Goal: Transaction & Acquisition: Purchase product/service

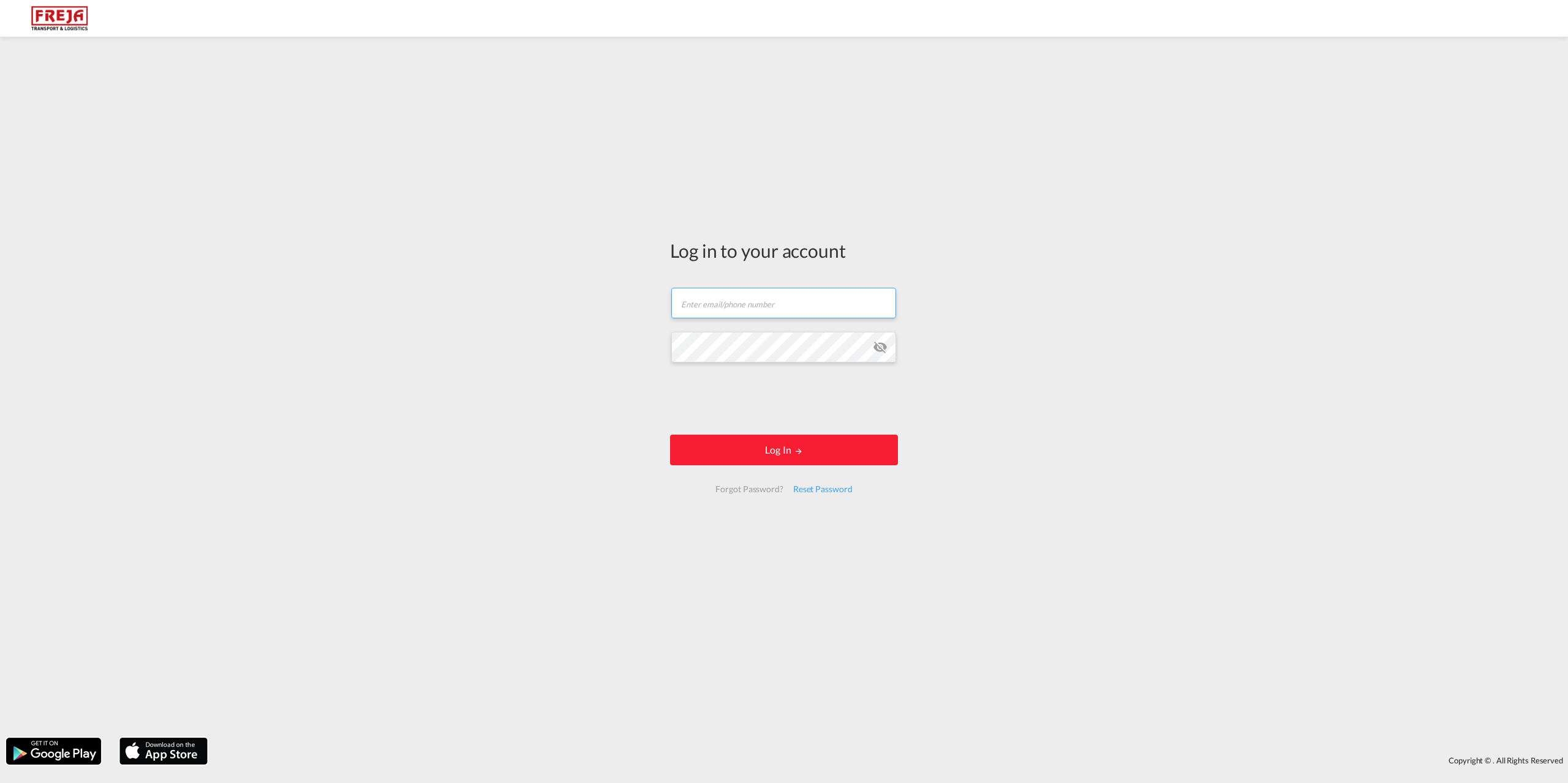
type input "[EMAIL_ADDRESS][DOMAIN_NAME]"
click at [813, 433] on form "[EMAIL_ADDRESS][DOMAIN_NAME] Email field is required Password field is required…" at bounding box center [783, 390] width 228 height 230
click at [811, 440] on button "Log In" at bounding box center [783, 450] width 228 height 31
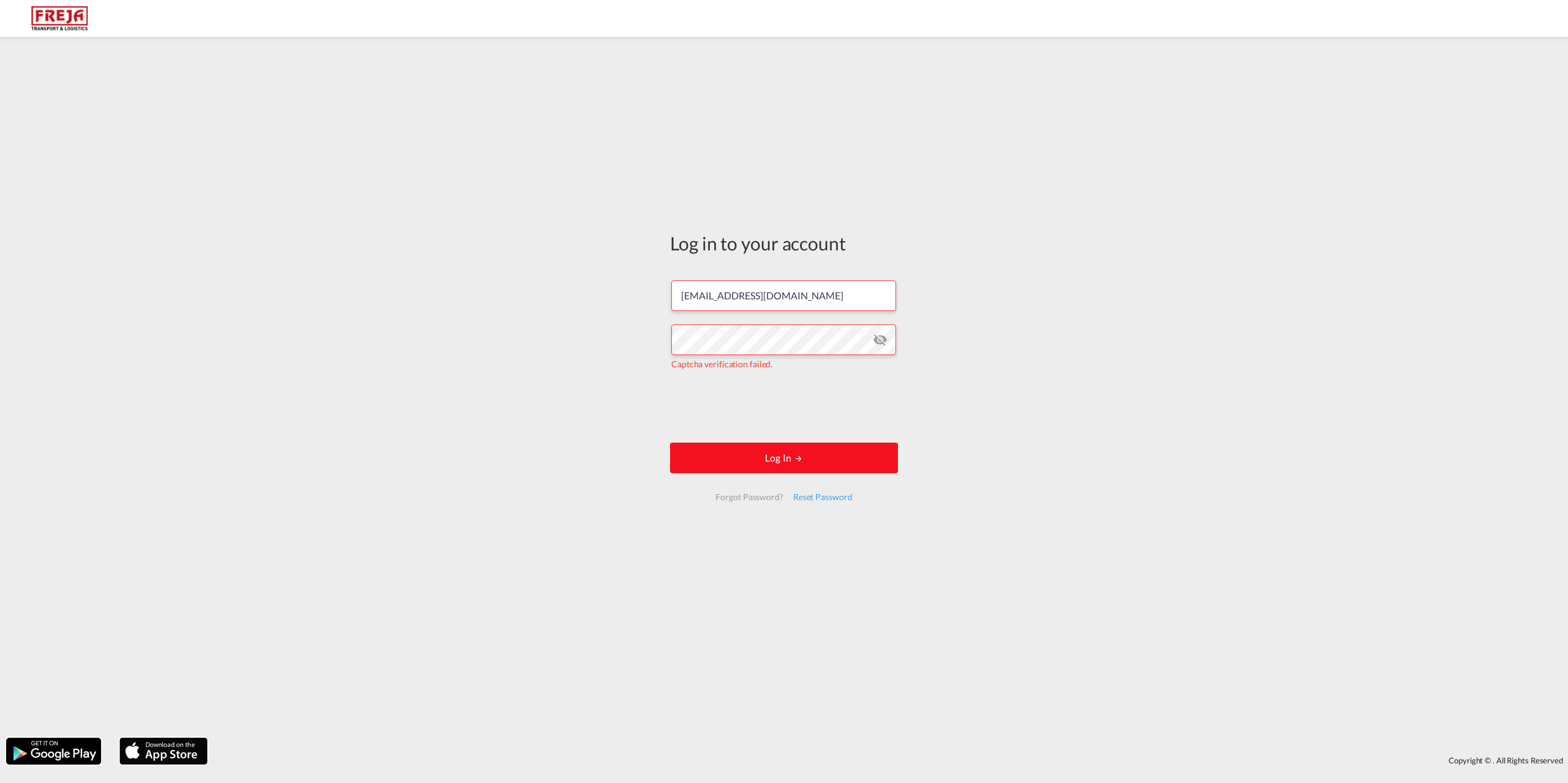
click at [777, 460] on button "Log In" at bounding box center [783, 458] width 228 height 31
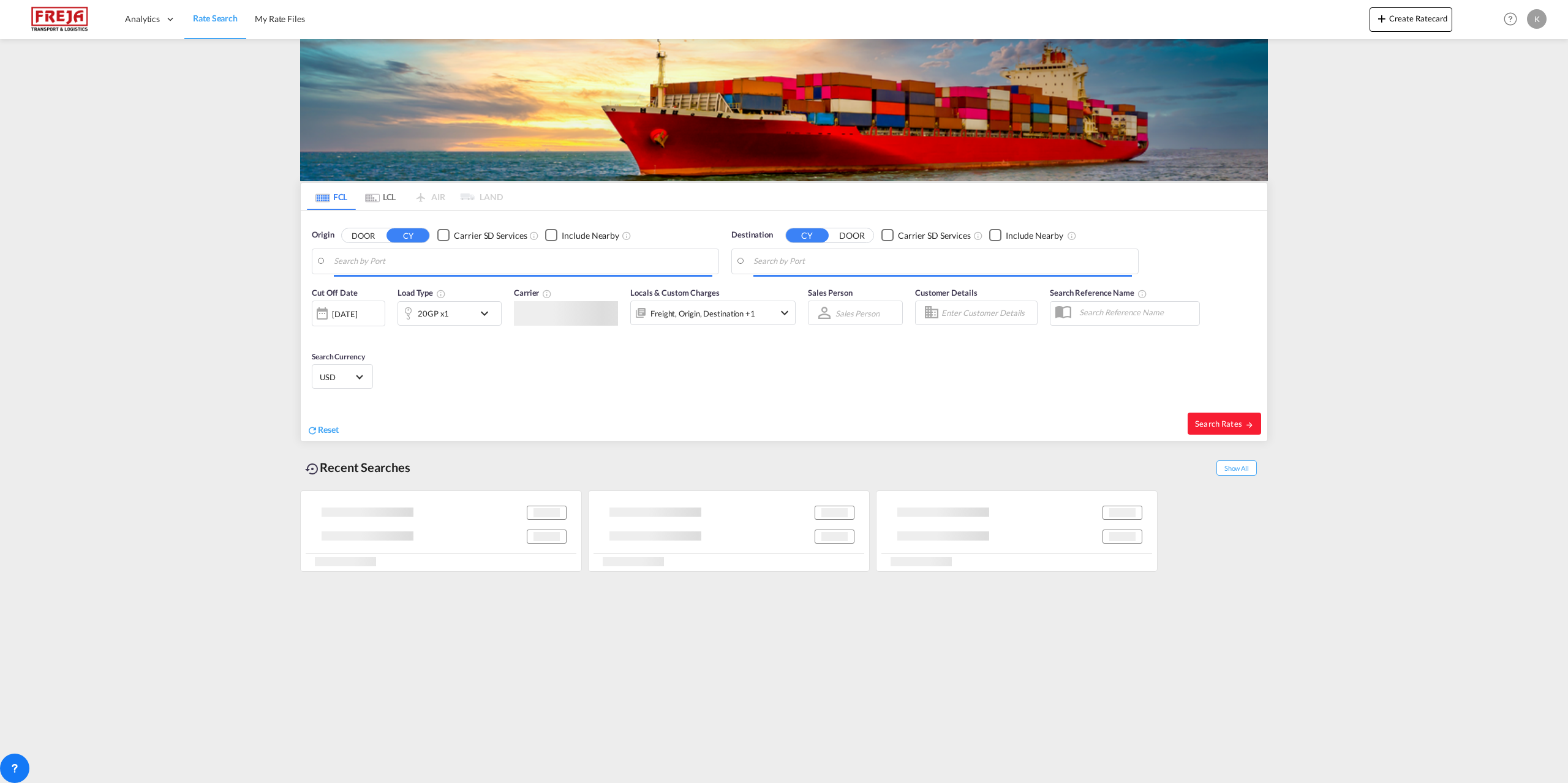
type input "Puerto Quetzal, GTPRQ"
type input "[GEOGRAPHIC_DATA], [GEOGRAPHIC_DATA]"
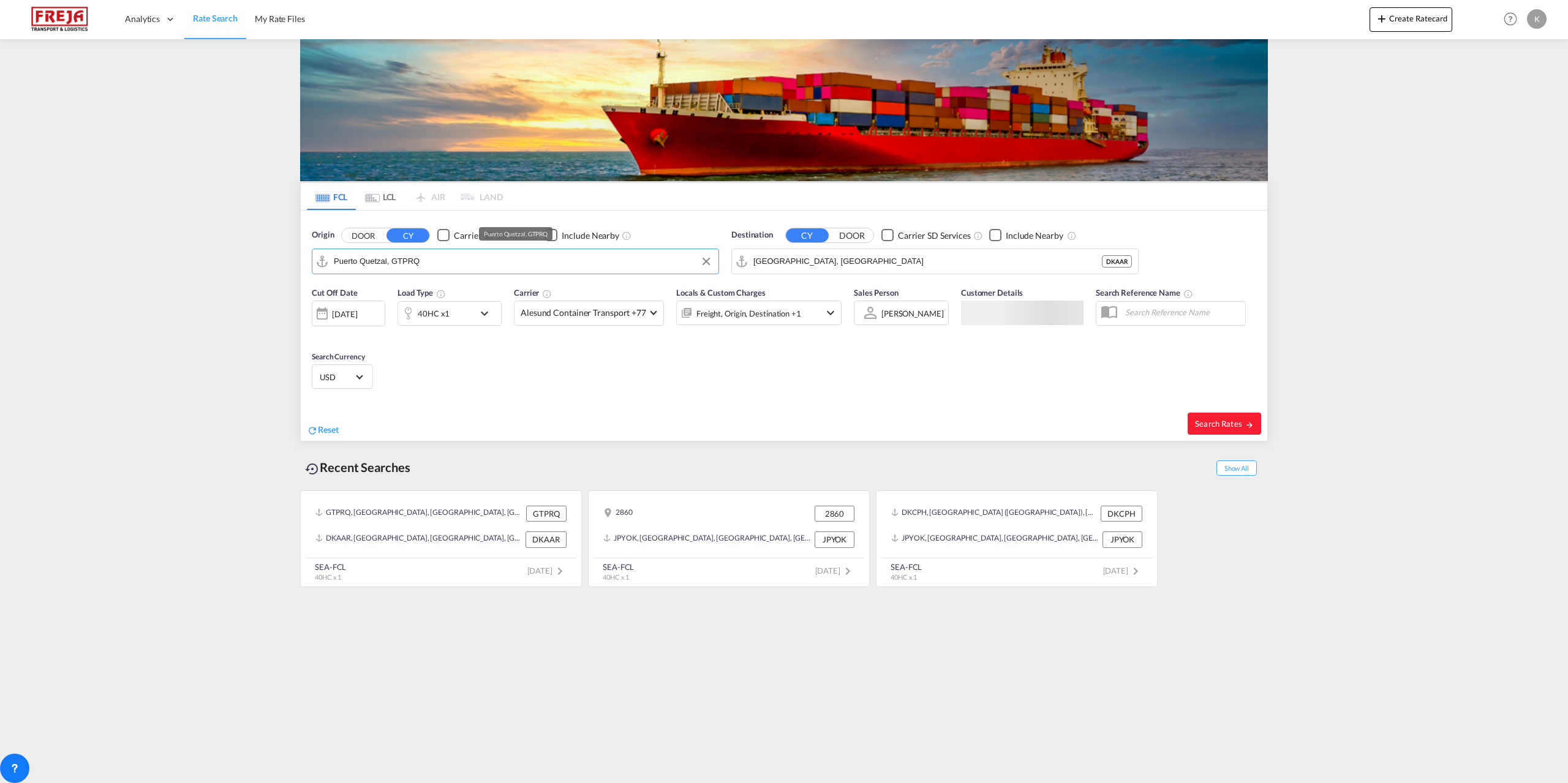
click at [484, 262] on input "Puerto Quetzal, GTPRQ" at bounding box center [523, 261] width 379 height 19
type input "i"
click at [375, 297] on div "Xiamen Pt China CNXMG" at bounding box center [429, 296] width 233 height 37
type input "Xiamen Pt, CNXMG"
click at [808, 262] on input "[GEOGRAPHIC_DATA], [GEOGRAPHIC_DATA]" at bounding box center [942, 261] width 379 height 19
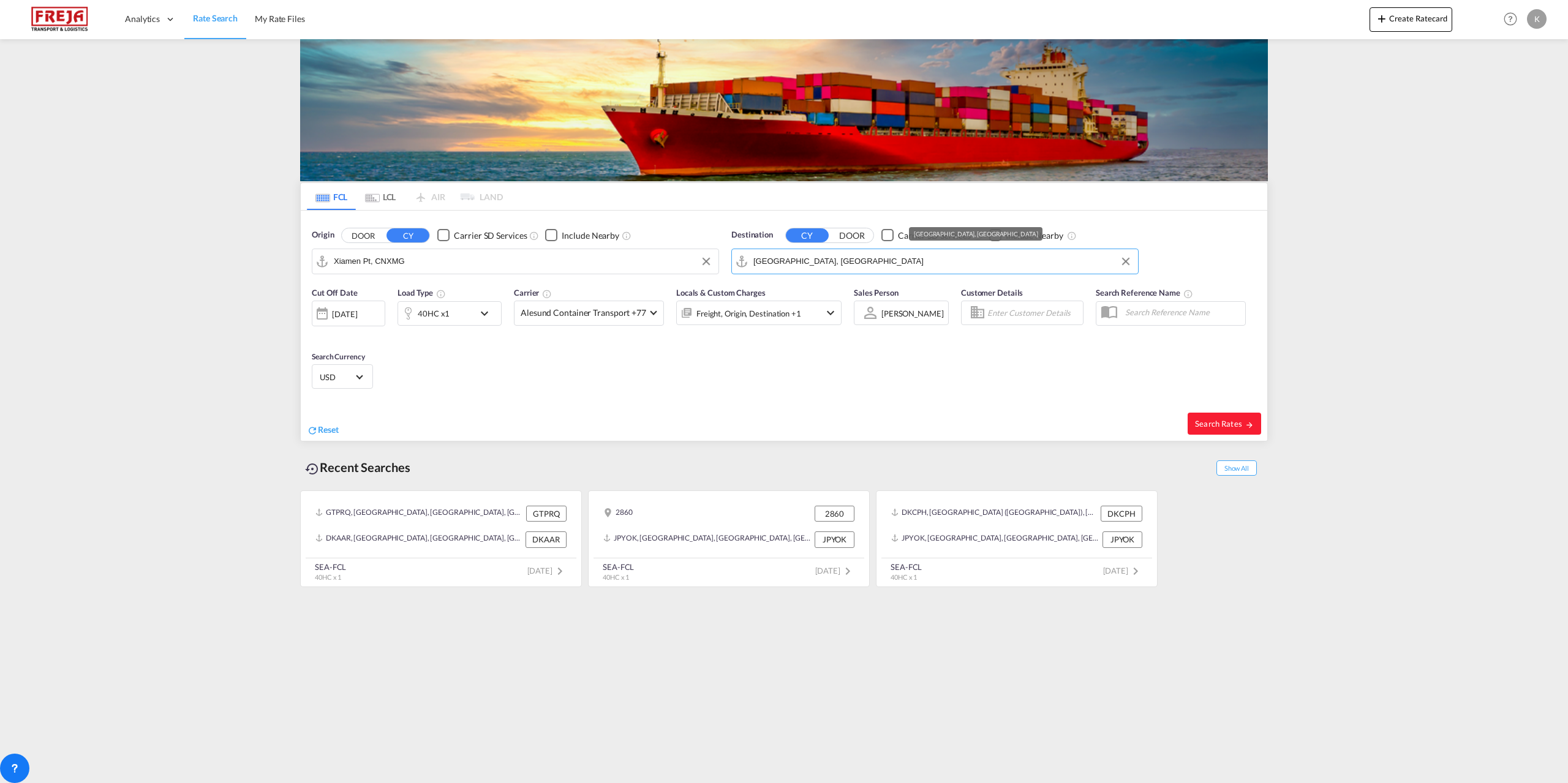
type input "k"
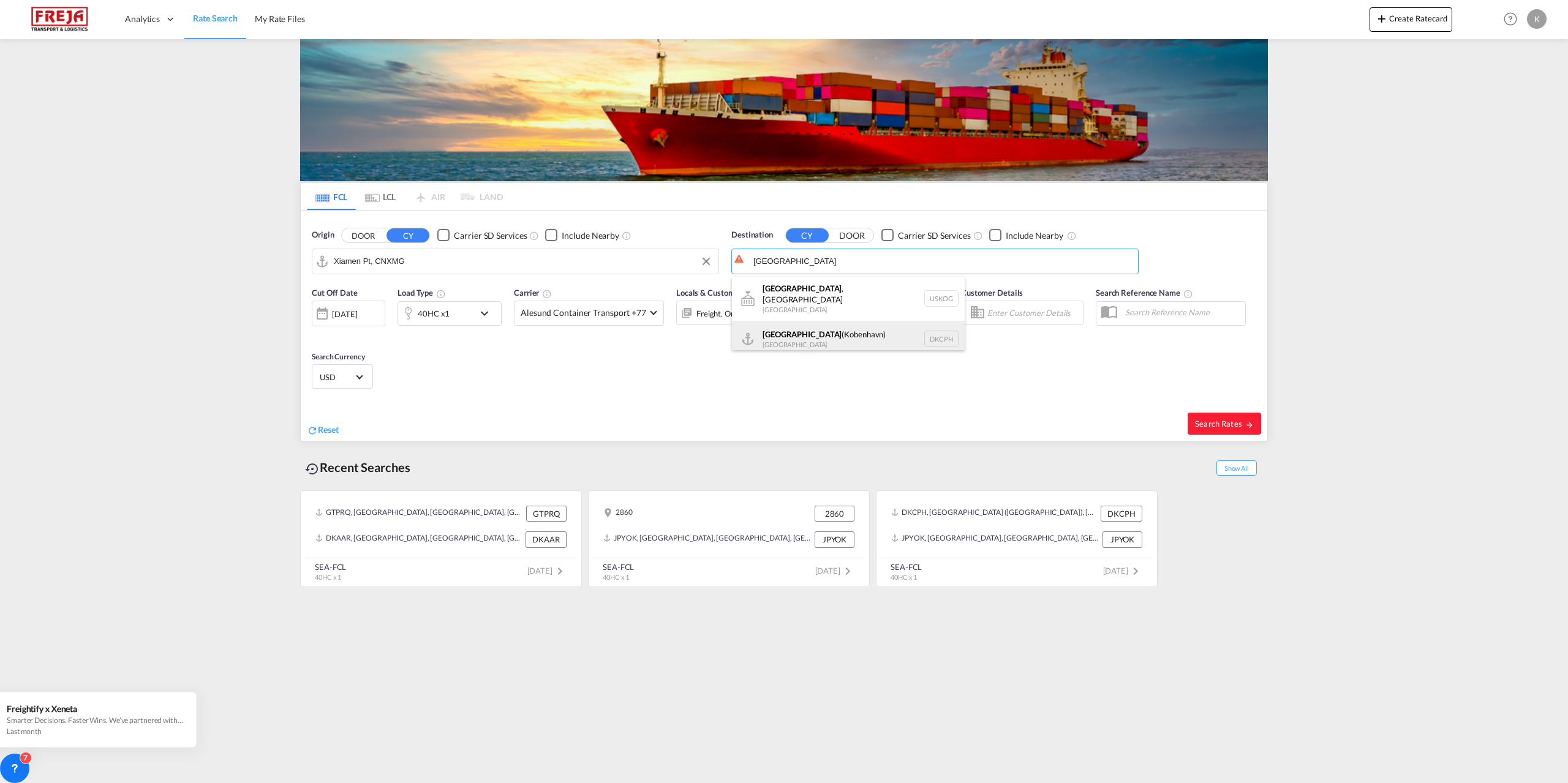
click at [795, 336] on div "[GEOGRAPHIC_DATA] ([GEOGRAPHIC_DATA]) [GEOGRAPHIC_DATA] DKCPH" at bounding box center [848, 339] width 233 height 37
type input "[GEOGRAPHIC_DATA] ([GEOGRAPHIC_DATA]), DKCPH"
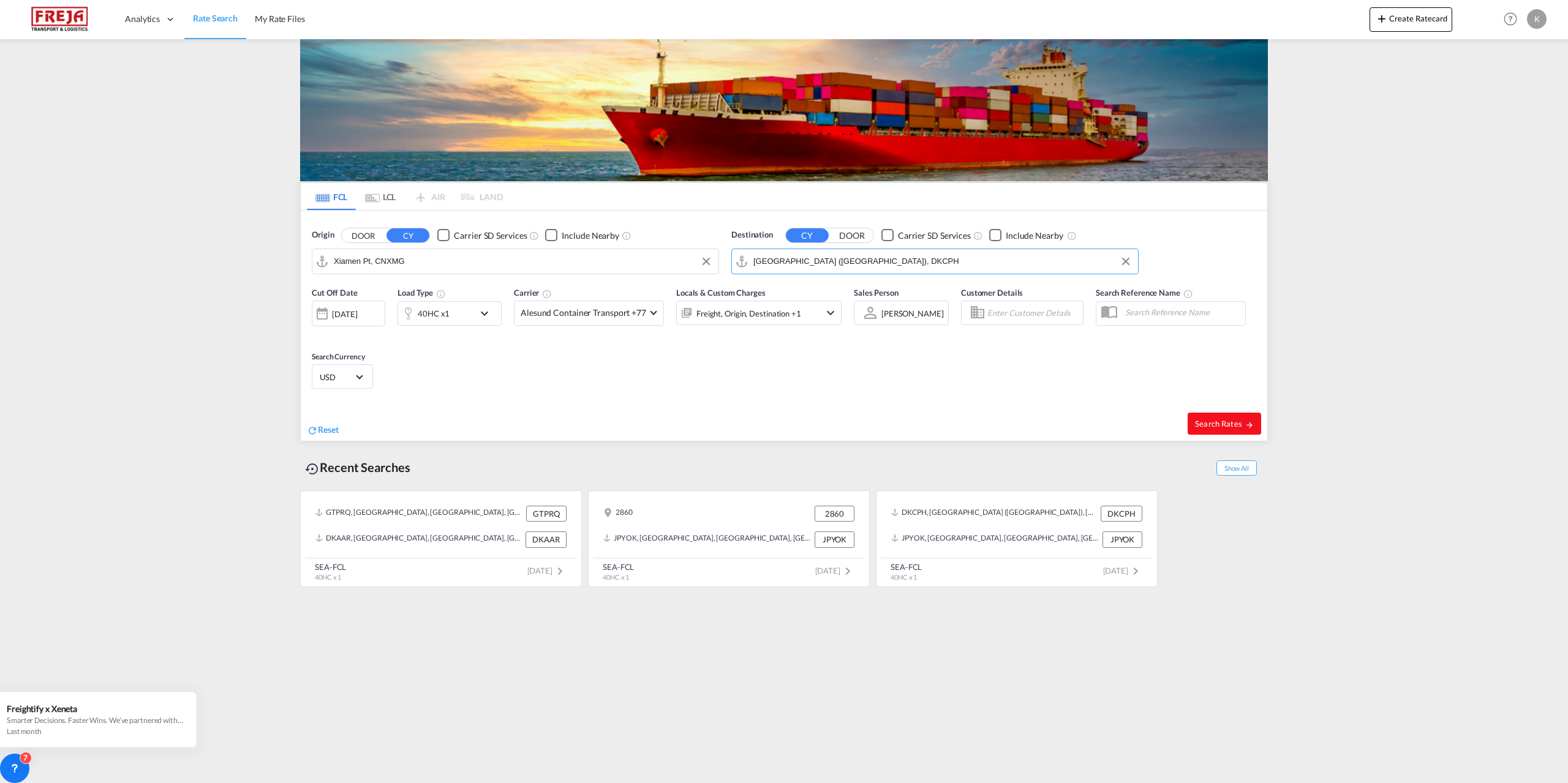
click at [1205, 420] on span "Search Rates" at bounding box center [1224, 423] width 59 height 10
type input "CNXMG to DKCPH / [DATE]"
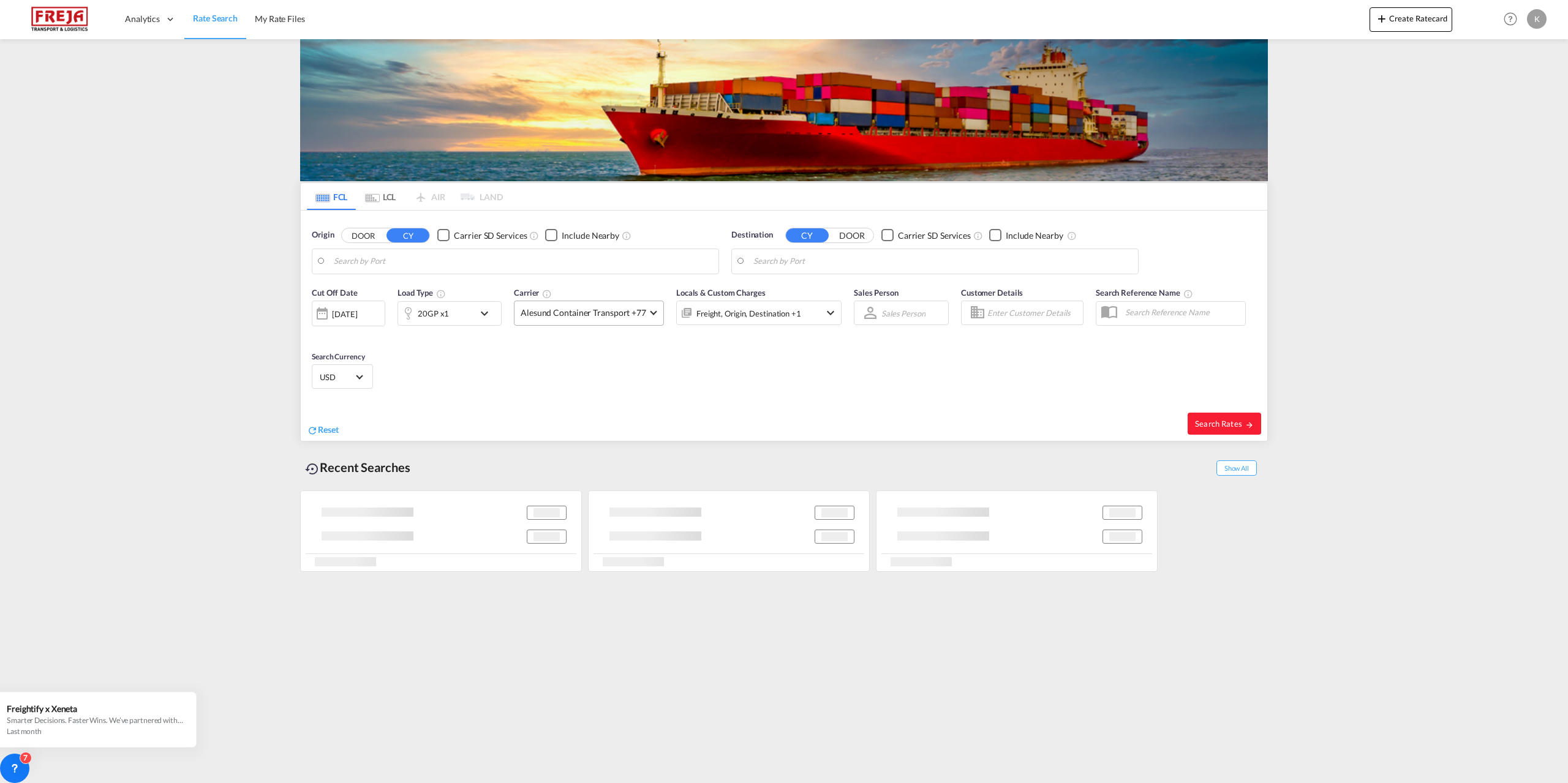
type input "Xiamen Pt, CNXMG"
type input "[GEOGRAPHIC_DATA] ([GEOGRAPHIC_DATA]), DKCPH"
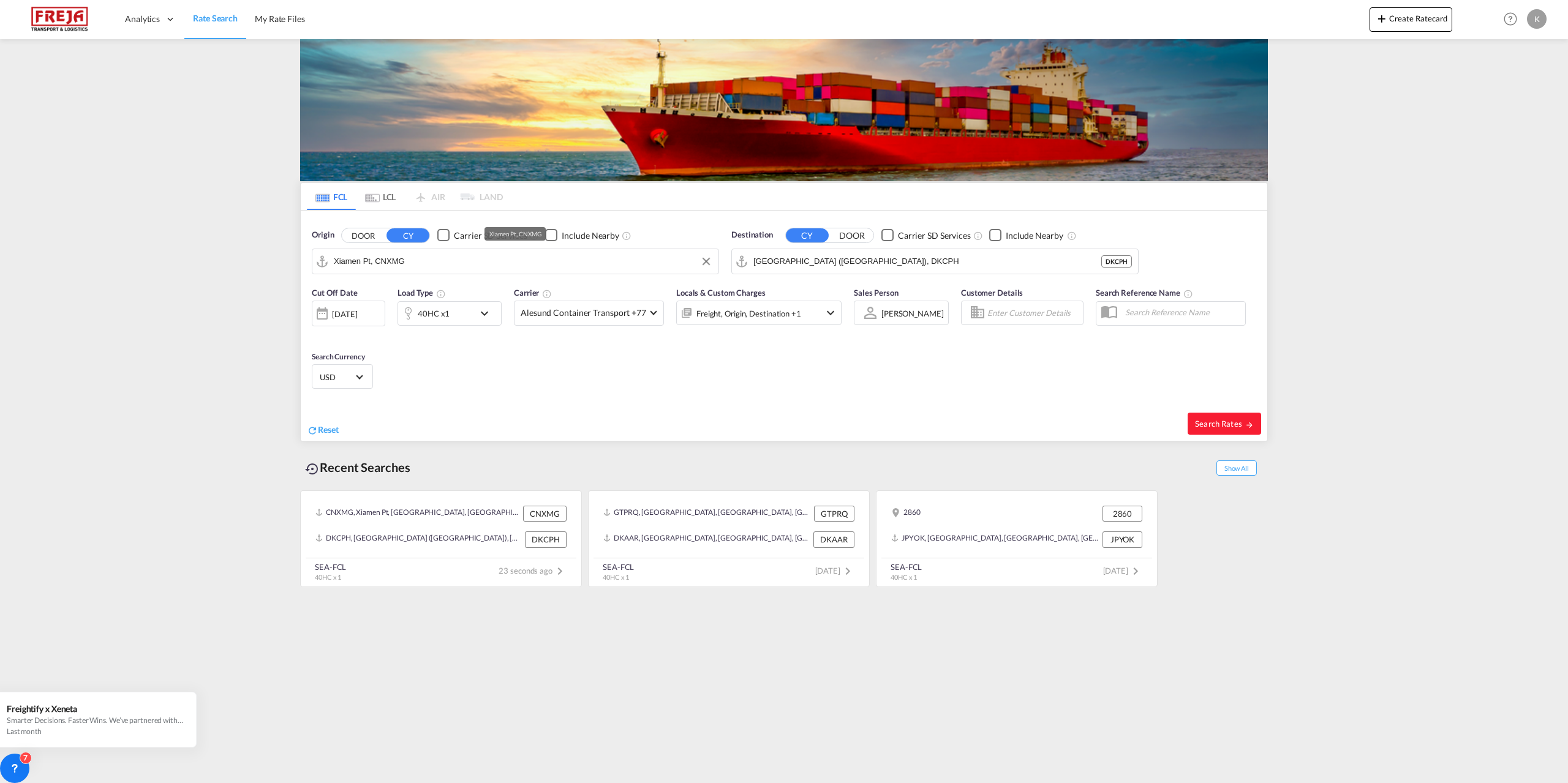
click at [427, 264] on input "Xiamen Pt, CNXMG" at bounding box center [523, 261] width 379 height 19
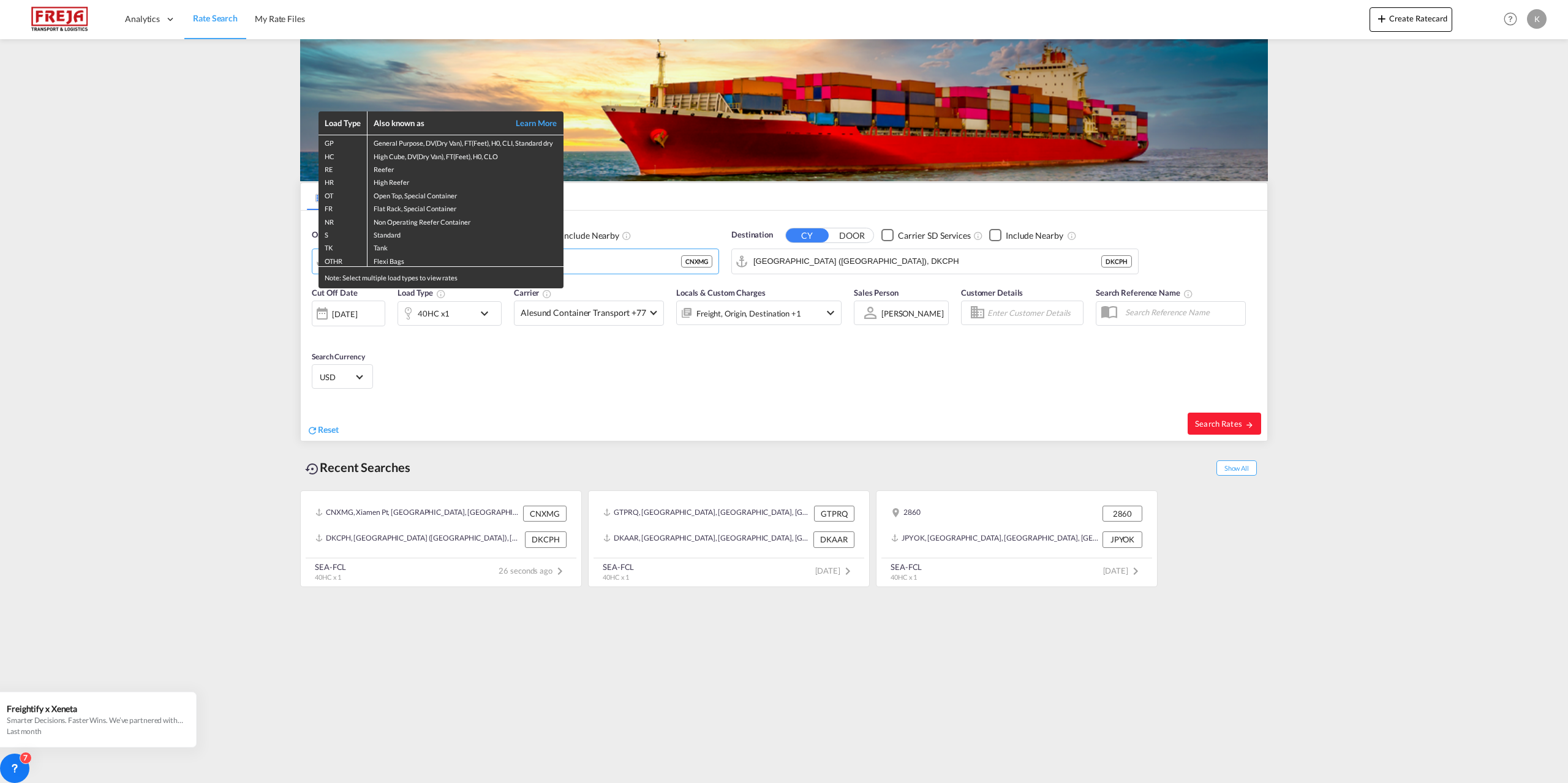
click at [424, 365] on div "Load Type Also known as Learn More GP General Purpose, DV(Dry Van), FT(Feet), H…" at bounding box center [784, 392] width 1568 height 783
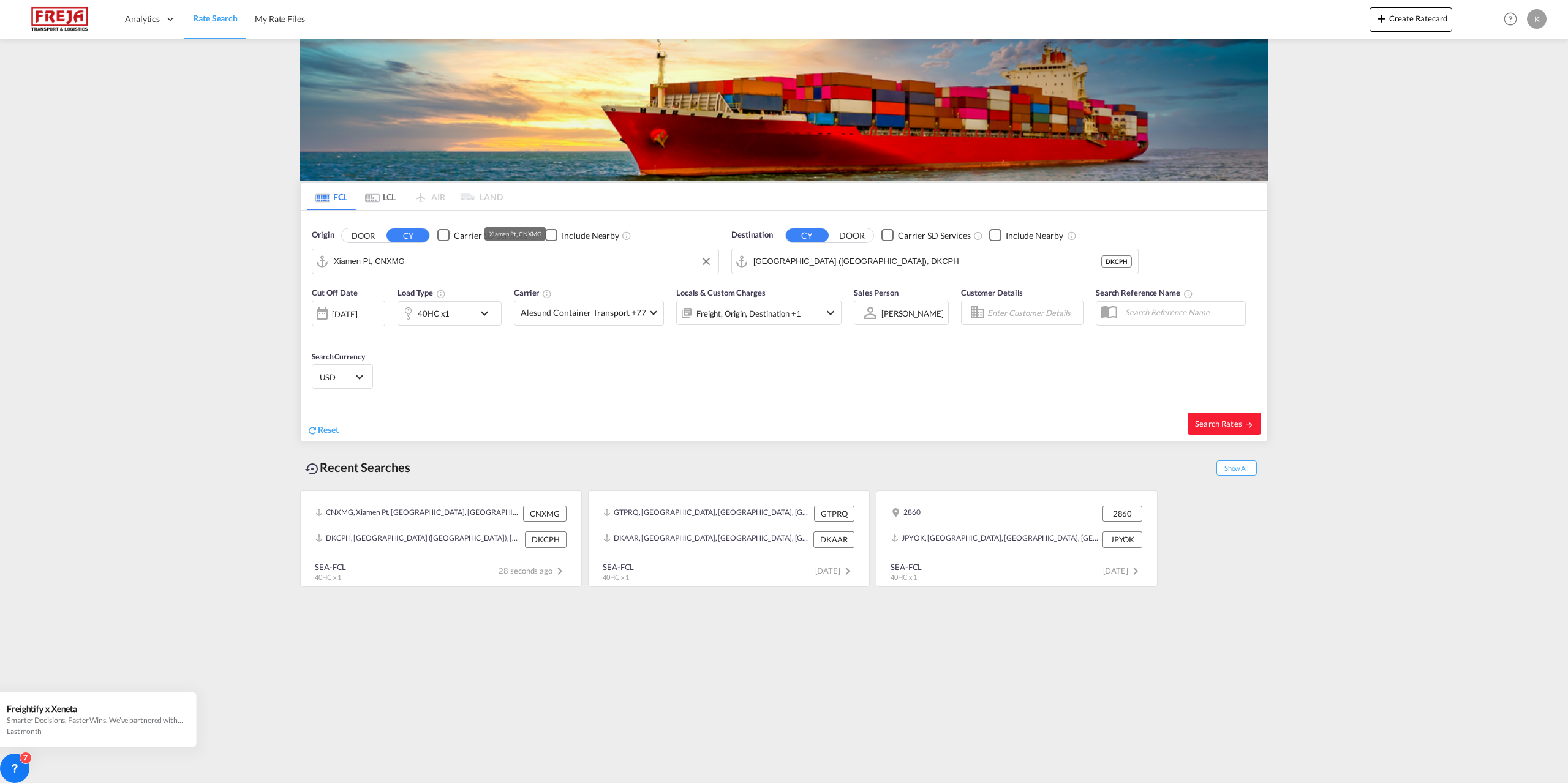
click at [426, 263] on input "Xiamen Pt, CNXMG" at bounding box center [523, 261] width 379 height 19
click at [432, 336] on div "[GEOGRAPHIC_DATA]/ Xiamen [GEOGRAPHIC_DATA] CNXXY" at bounding box center [429, 332] width 233 height 37
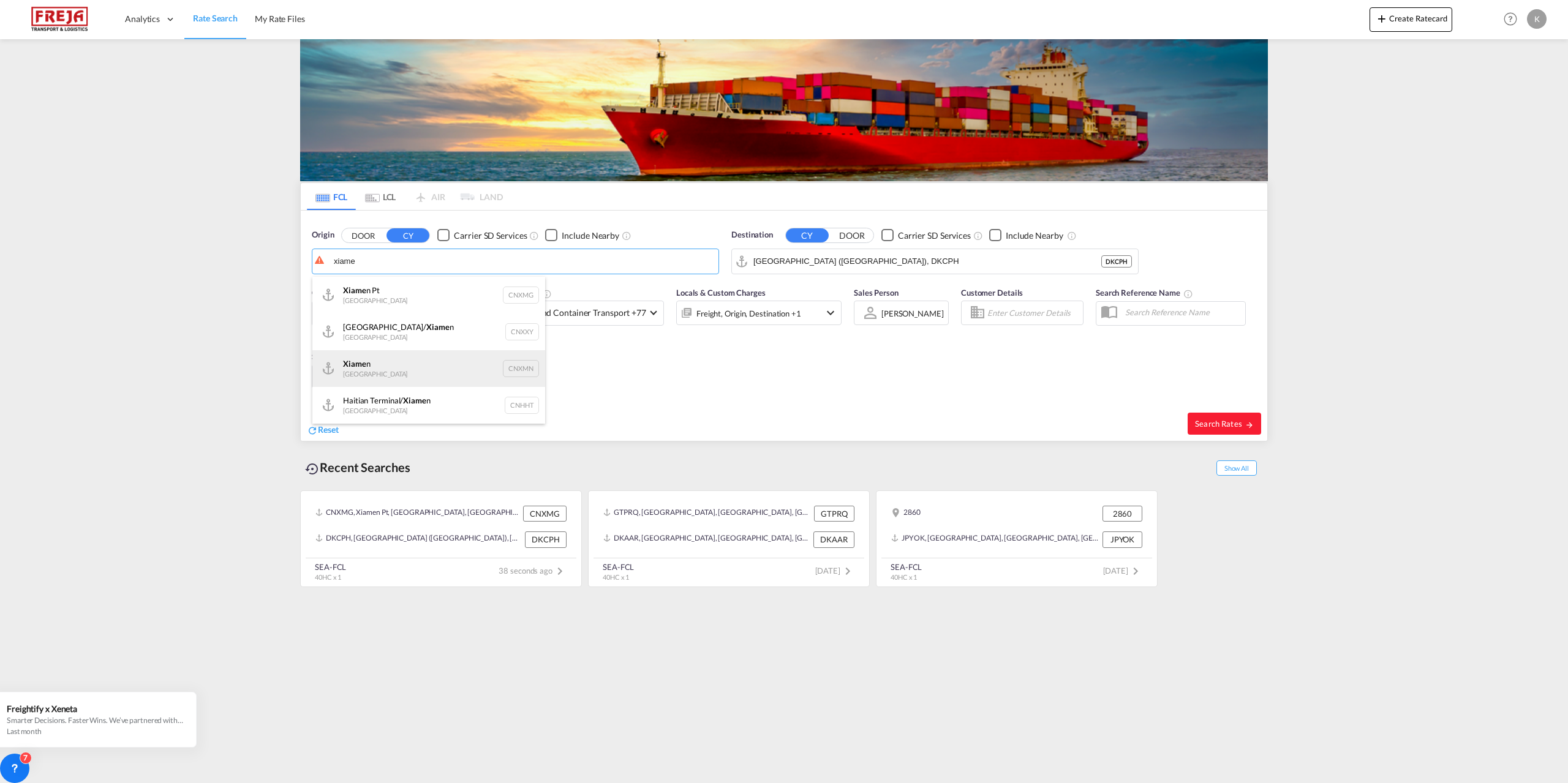
click at [412, 374] on div "Xiame n [GEOGRAPHIC_DATA] CNXMN" at bounding box center [429, 369] width 233 height 37
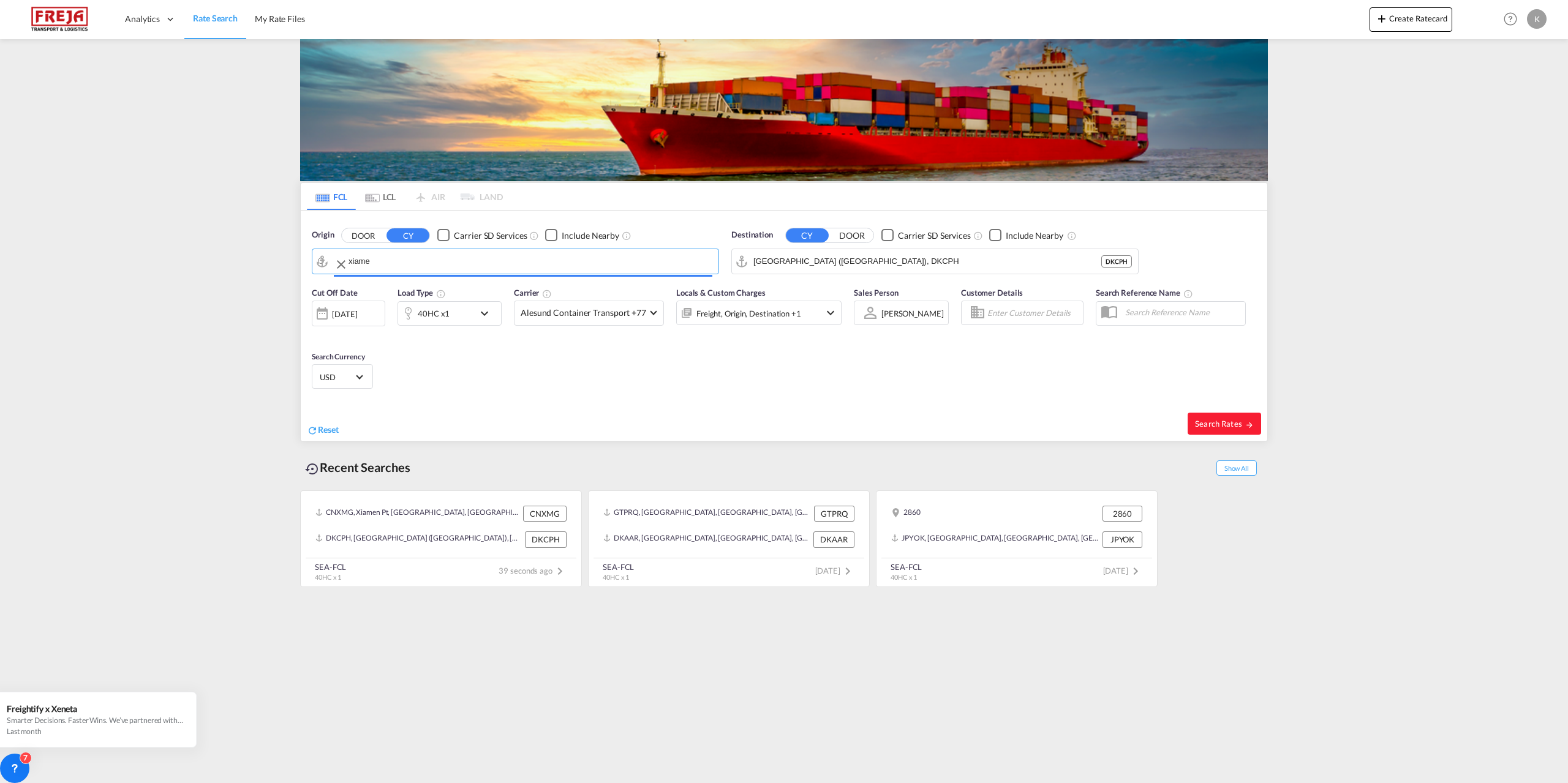
type input "Xiamen, CNXMN"
click at [1229, 417] on button "Search Rates" at bounding box center [1224, 424] width 73 height 22
type input "CNXMN to DKCPH / [DATE]"
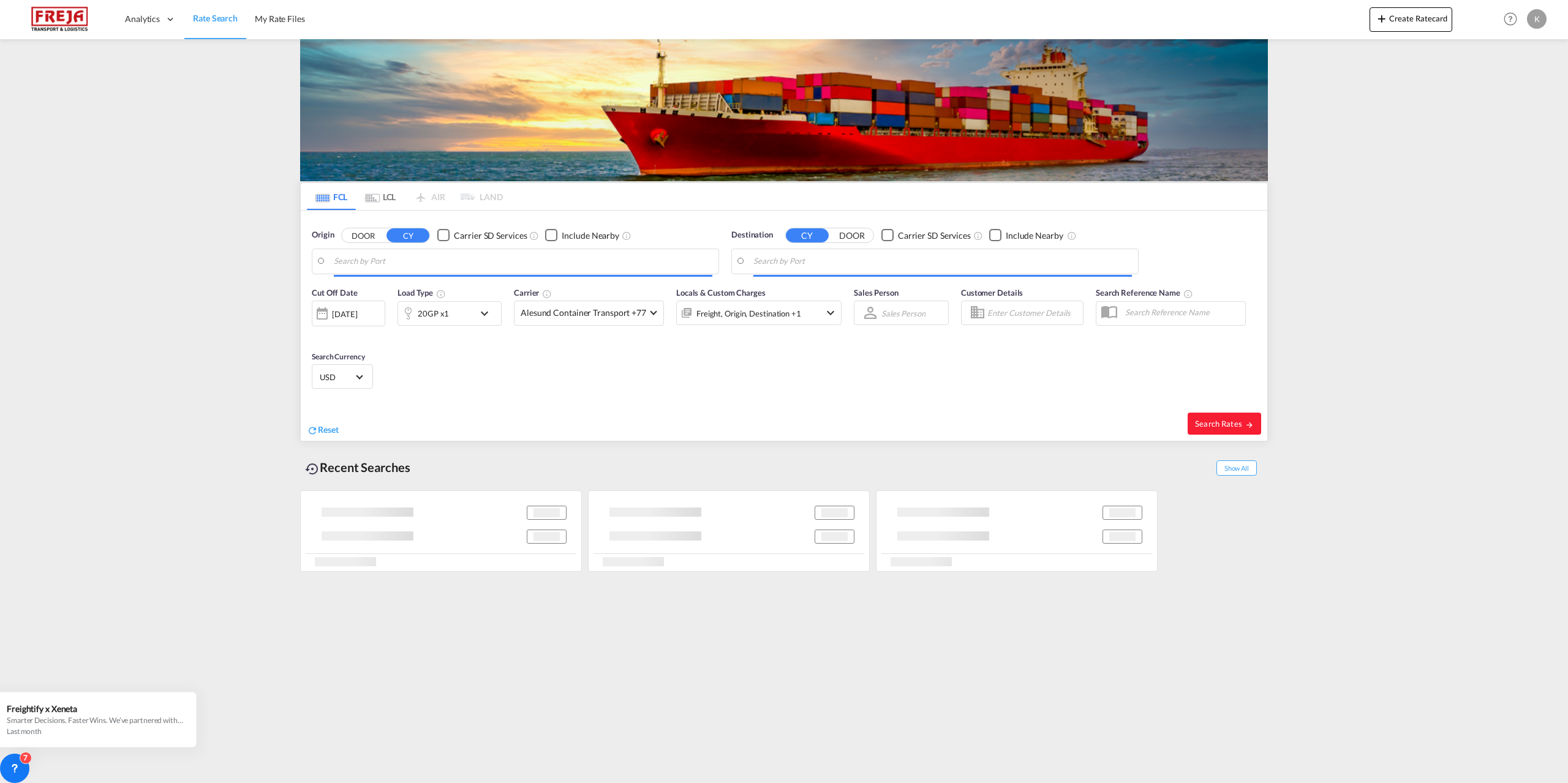
click at [436, 270] on input "Search by Port" at bounding box center [523, 261] width 379 height 19
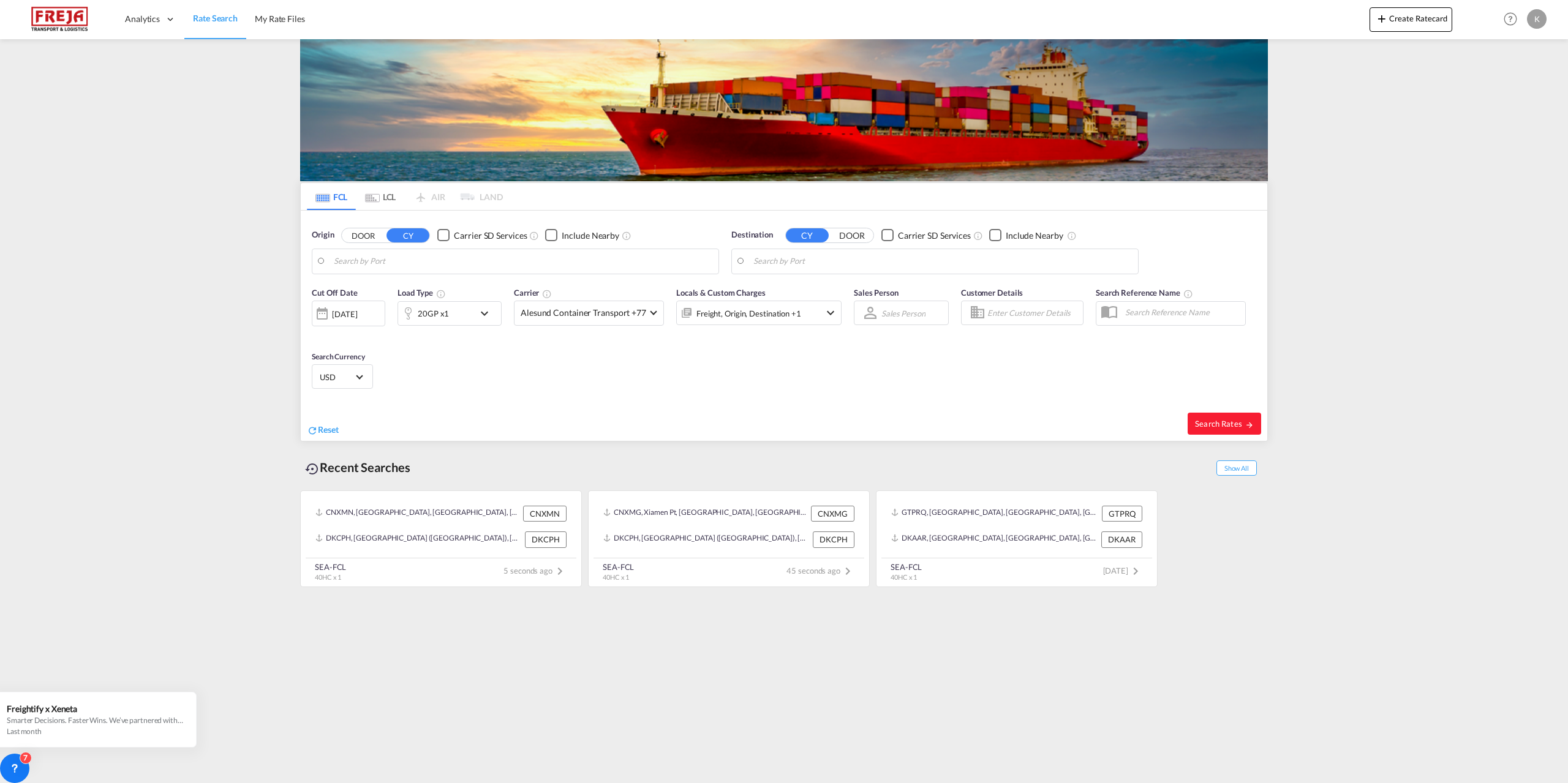
click at [804, 266] on body "Analytics Reports Dashboard Rate Search My Rate Files Analytics" at bounding box center [784, 392] width 1568 height 783
drag, startPoint x: 786, startPoint y: 292, endPoint x: 789, endPoint y: 342, distance: 50.1
click at [789, 342] on ul "[PERSON_NAME] [PERSON_NAME], [GEOGRAPHIC_DATA] [GEOGRAPHIC_DATA] [GEOGRAPHIC_DA…" at bounding box center [848, 319] width 233 height 100
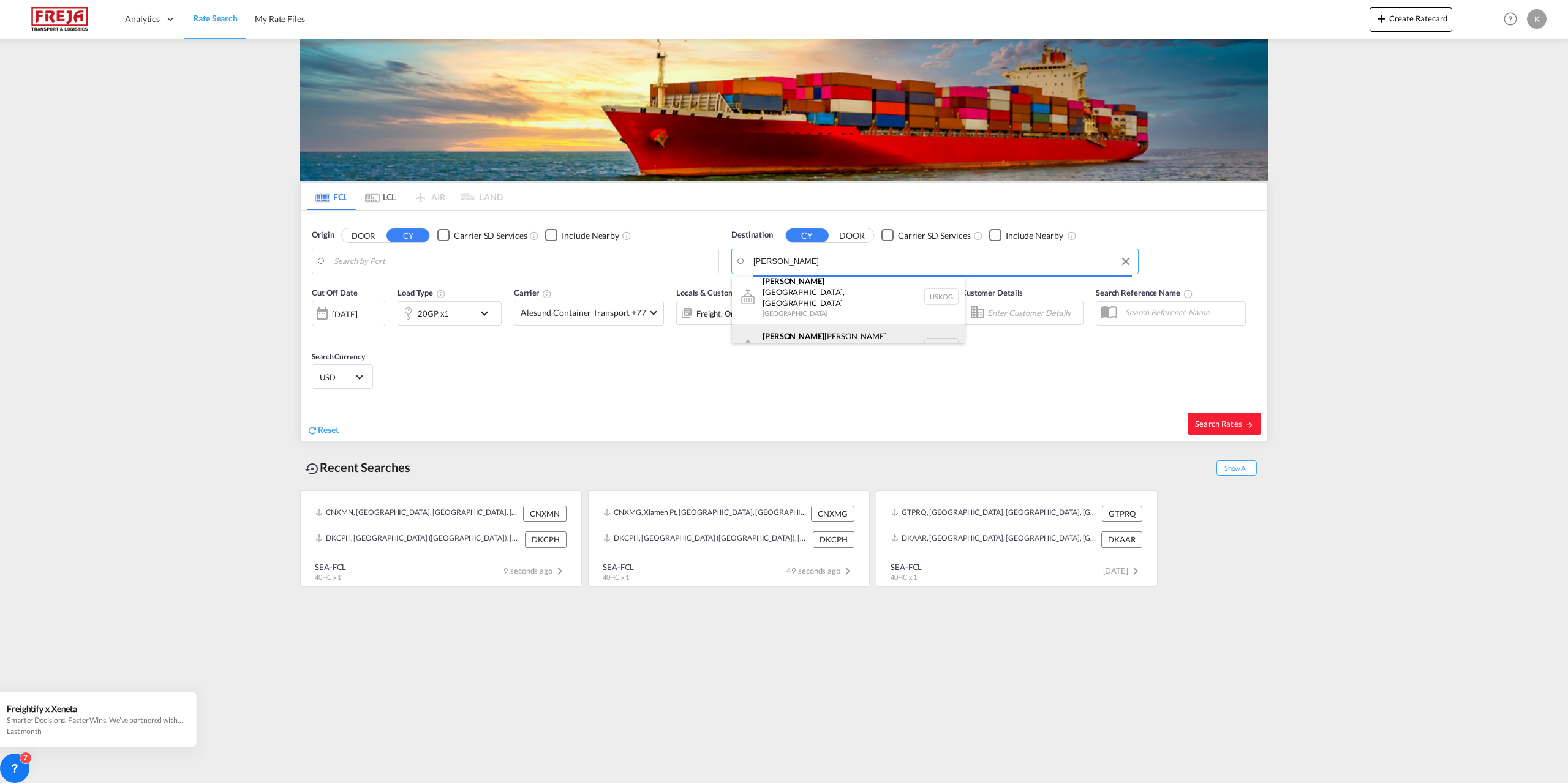
click at [792, 325] on div "[PERSON_NAME] [PERSON_NAME] ([GEOGRAPHIC_DATA]) [GEOGRAPHIC_DATA] DKCPH" at bounding box center [848, 346] width 233 height 44
type input "[GEOGRAPHIC_DATA] ([GEOGRAPHIC_DATA]), DKCPH"
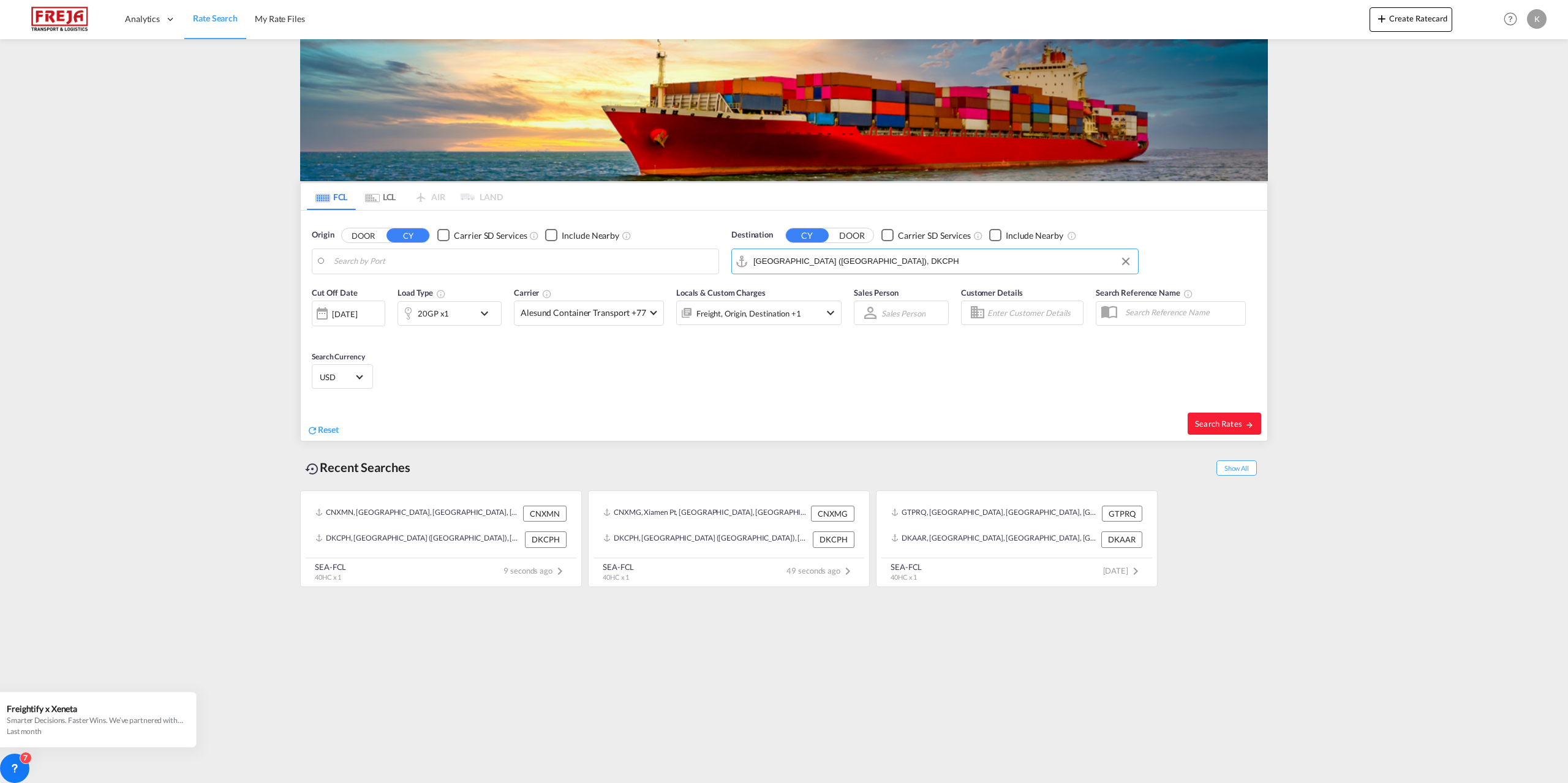
click at [411, 265] on body "Analytics Reports Dashboard Rate Search My Rate Files Analytics" at bounding box center [784, 392] width 1568 height 783
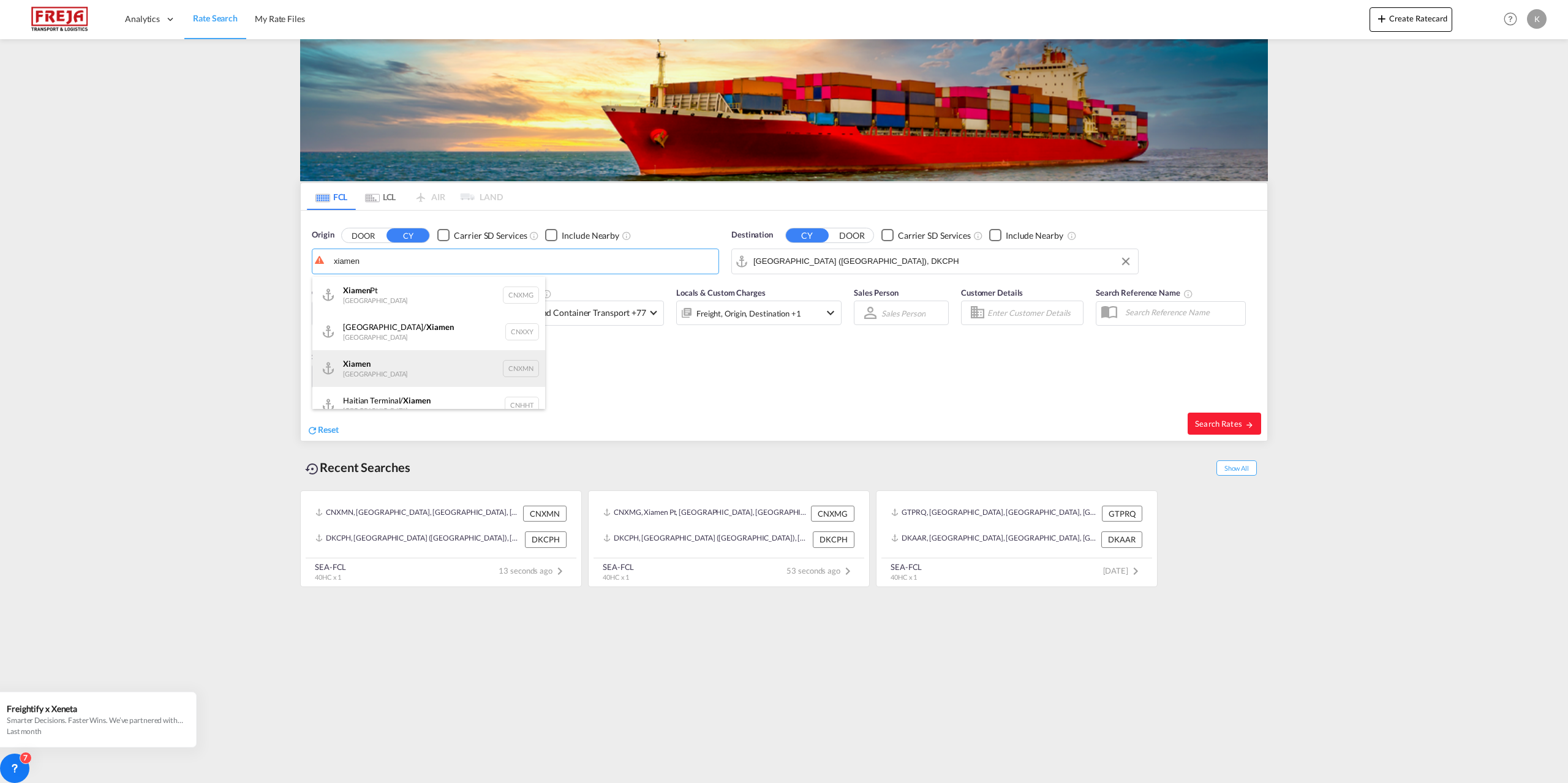
click at [372, 374] on div "Xiamen [GEOGRAPHIC_DATA] CNXMN" at bounding box center [429, 369] width 233 height 37
type input "Xiamen, CNXMN"
click at [1182, 430] on div "Search Rates" at bounding box center [1027, 424] width 480 height 35
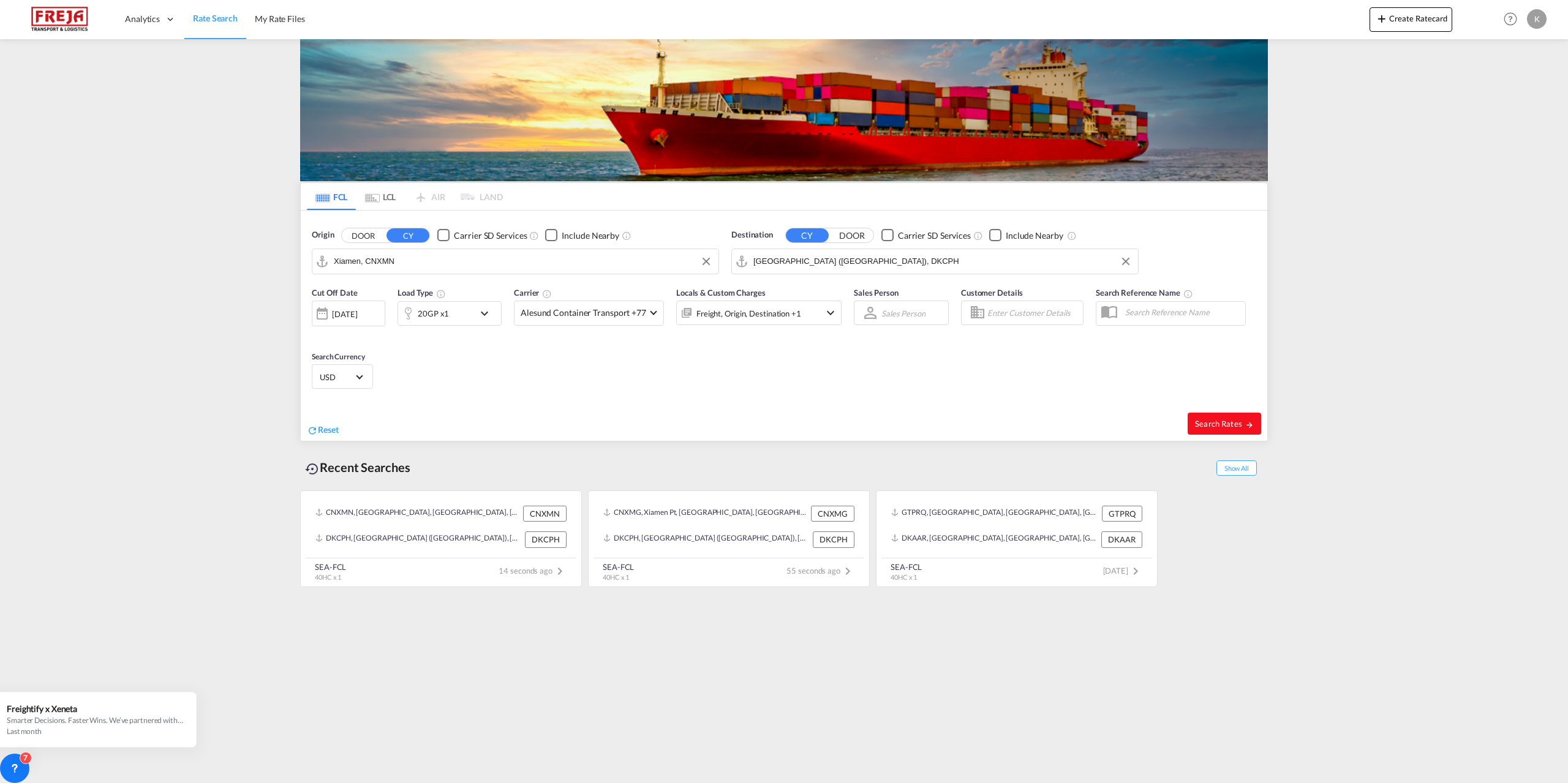
click at [1199, 426] on span "Search Rates" at bounding box center [1224, 423] width 59 height 10
type input "CNXMN to DKCPH / [DATE]"
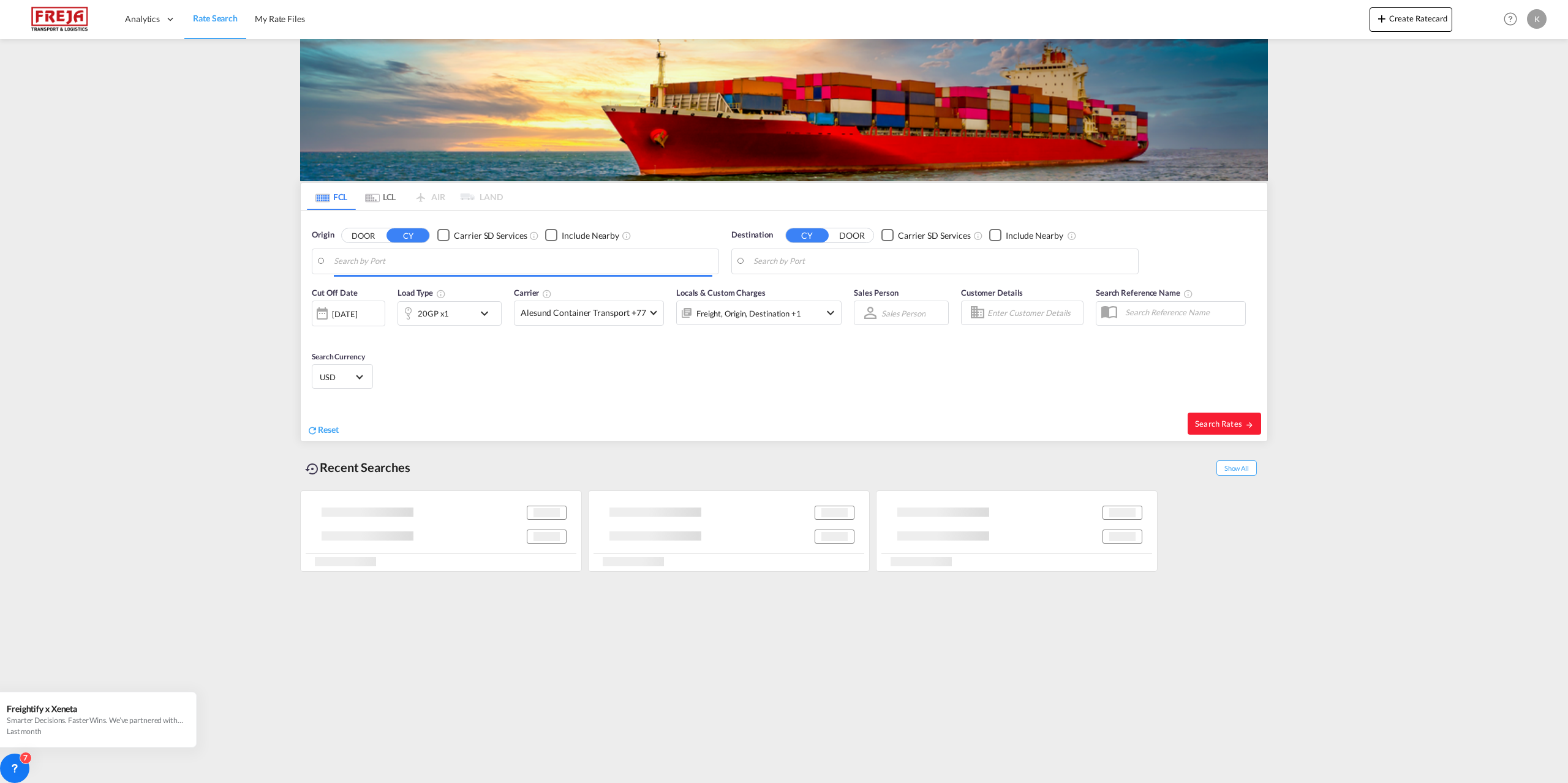
type input "Xiamen, CNXMN"
type input "[GEOGRAPHIC_DATA] ([GEOGRAPHIC_DATA]), DKCPH"
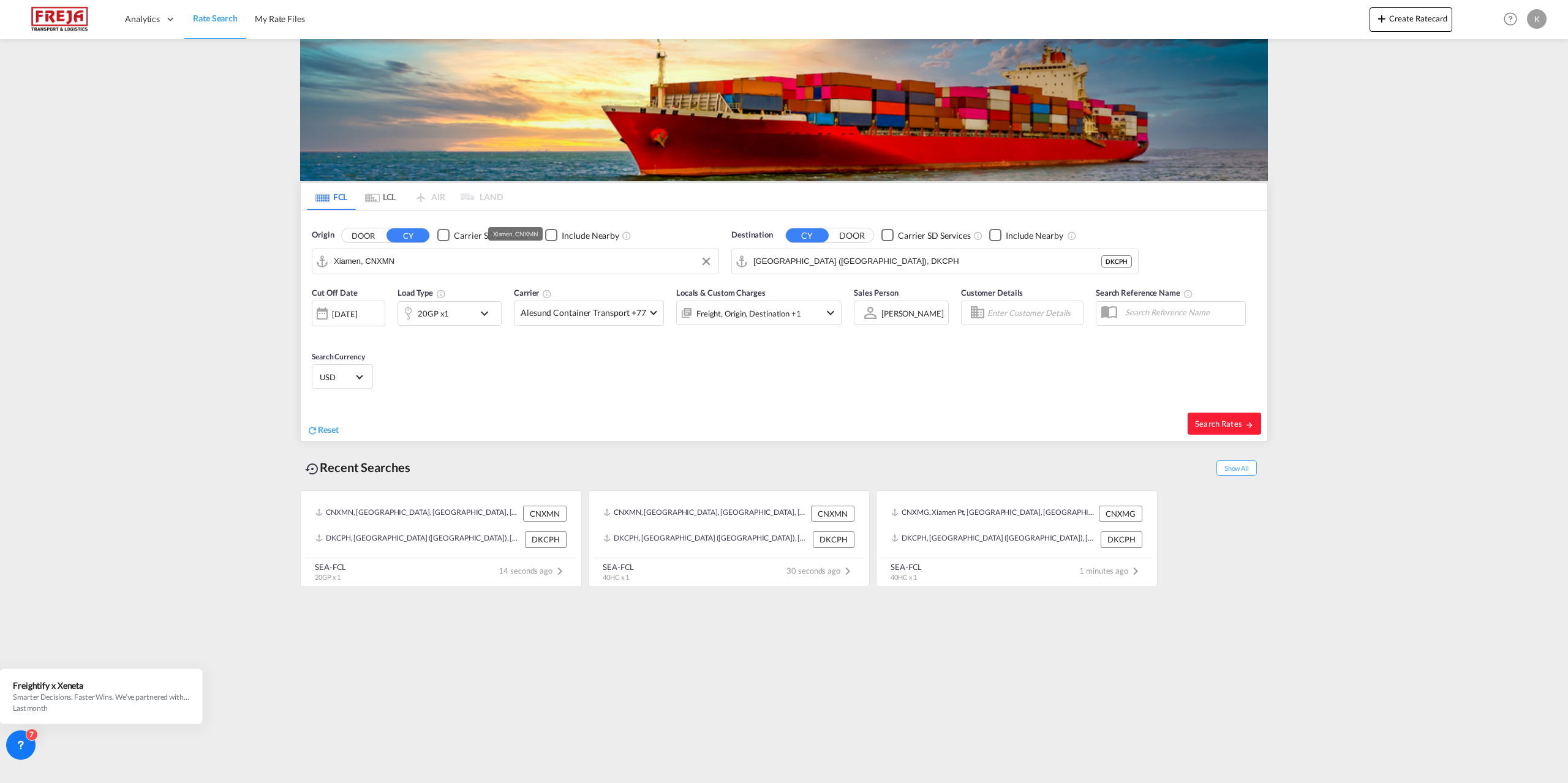
click at [371, 259] on input "Xiamen, CNXMN" at bounding box center [523, 261] width 379 height 19
